Goal: Find specific page/section: Find specific page/section

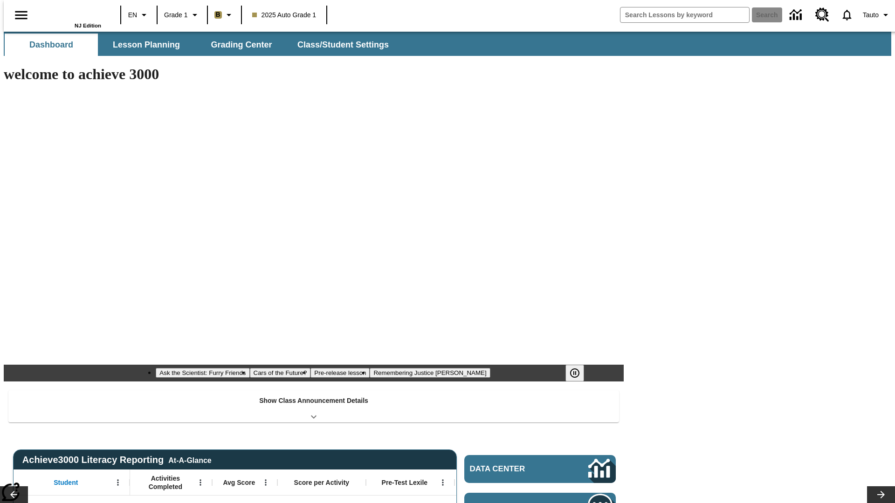
type input "-1"
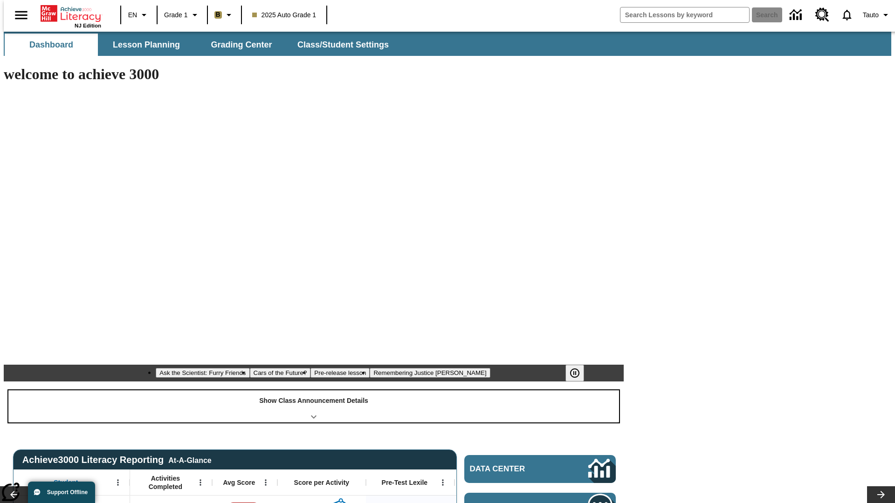
click at [314, 391] on div "Show Class Announcement Details" at bounding box center [313, 407] width 611 height 32
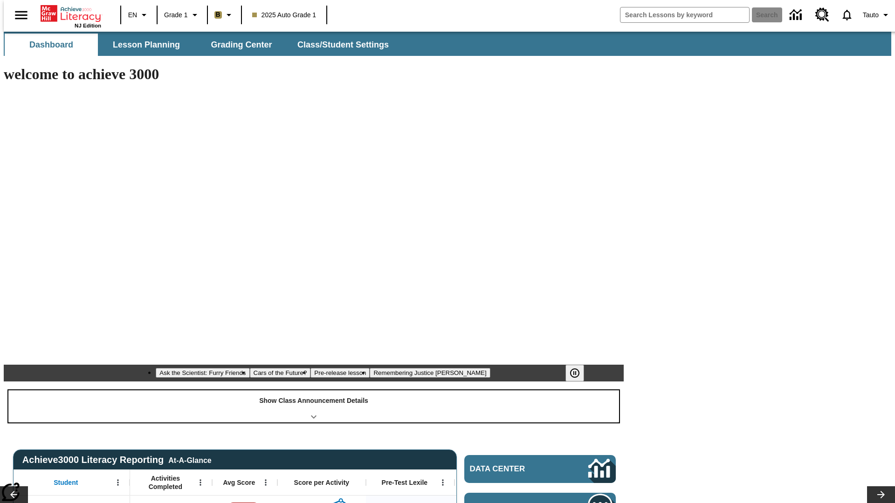
click at [314, 391] on div "Show Class Announcement Details" at bounding box center [313, 407] width 611 height 32
